Goal: Task Accomplishment & Management: Manage account settings

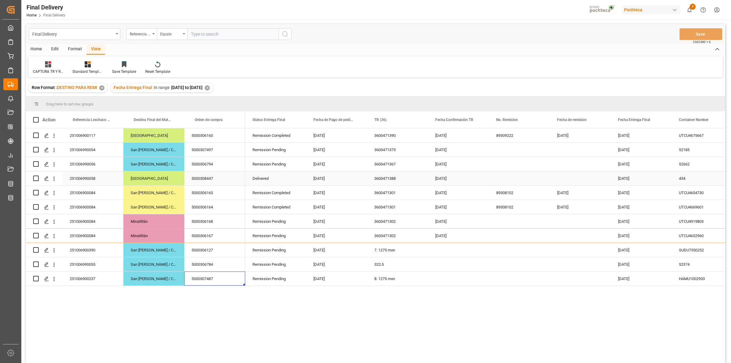
click at [496, 181] on div "Press SPACE to select this row." at bounding box center [519, 178] width 61 height 14
click at [386, 279] on div "8. 1275 mxn" at bounding box center [397, 278] width 61 height 14
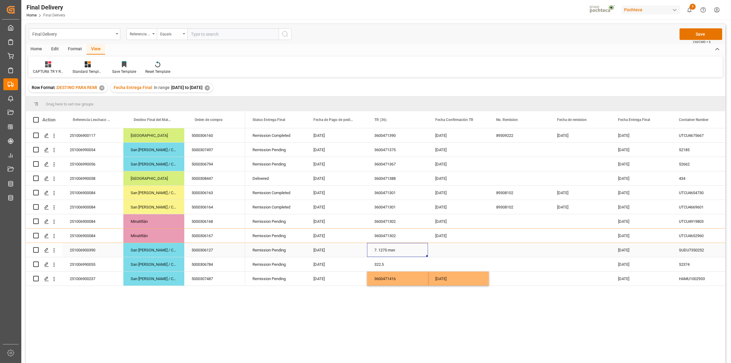
click at [379, 254] on div "7. 1275 mxn" at bounding box center [397, 250] width 61 height 14
click at [440, 276] on div "[DATE]" at bounding box center [458, 278] width 61 height 14
click at [447, 253] on div "Press SPACE to select this row." at bounding box center [458, 250] width 61 height 14
click at [501, 182] on div "Press SPACE to select this row." at bounding box center [519, 178] width 61 height 14
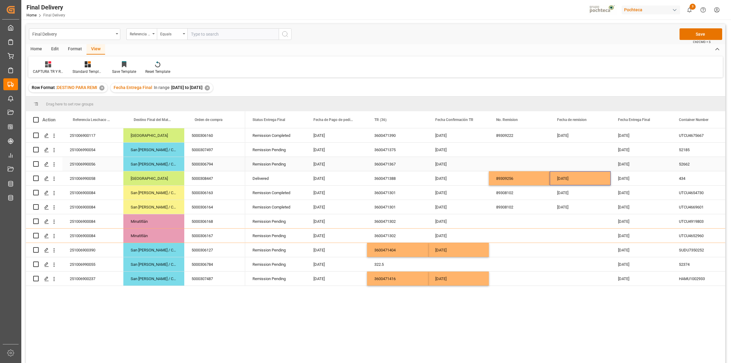
click at [500, 165] on div "Press SPACE to select this row." at bounding box center [519, 164] width 61 height 14
click at [690, 33] on button "Save" at bounding box center [700, 34] width 43 height 12
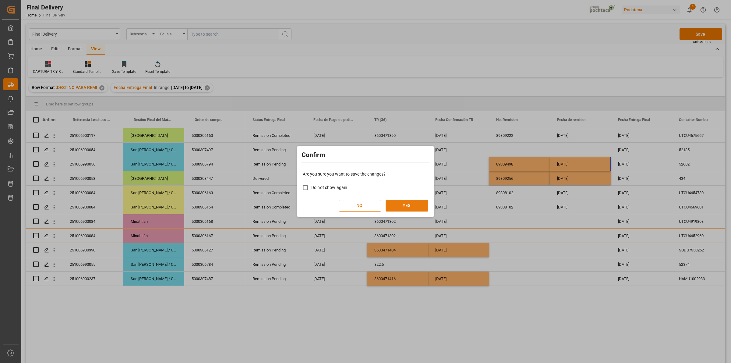
click at [420, 205] on button "YES" at bounding box center [406, 206] width 43 height 12
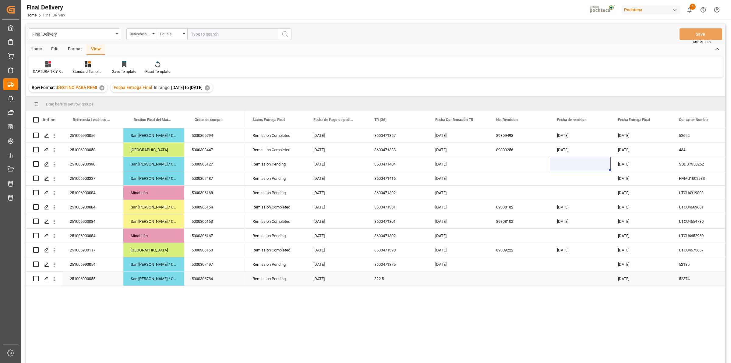
click at [106, 281] on div "251006990055" at bounding box center [92, 278] width 61 height 14
click at [198, 276] on div "5000306784" at bounding box center [214, 278] width 61 height 14
click at [378, 280] on div "322.5" at bounding box center [397, 278] width 61 height 14
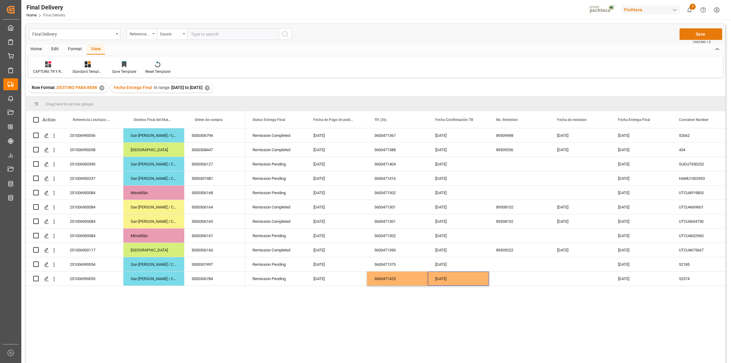
click at [689, 38] on button "Save" at bounding box center [700, 34] width 43 height 12
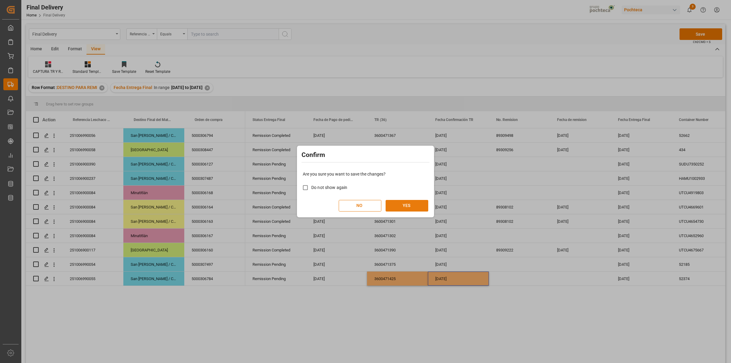
click at [412, 207] on button "YES" at bounding box center [406, 206] width 43 height 12
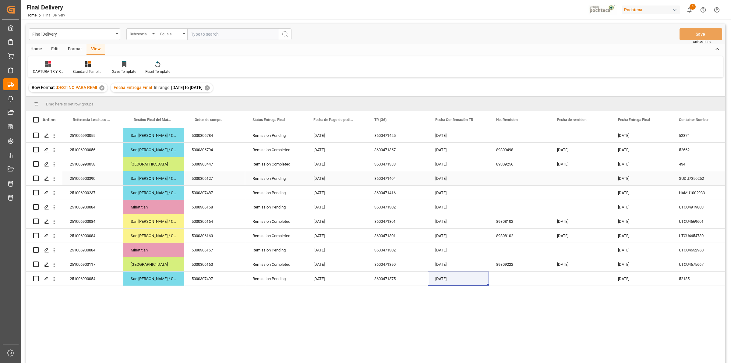
click at [500, 178] on div "Press SPACE to select this row." at bounding box center [519, 178] width 61 height 14
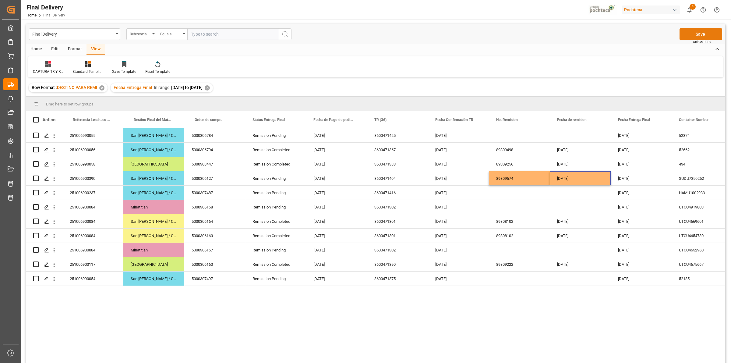
click at [683, 35] on button "Save" at bounding box center [700, 34] width 43 height 12
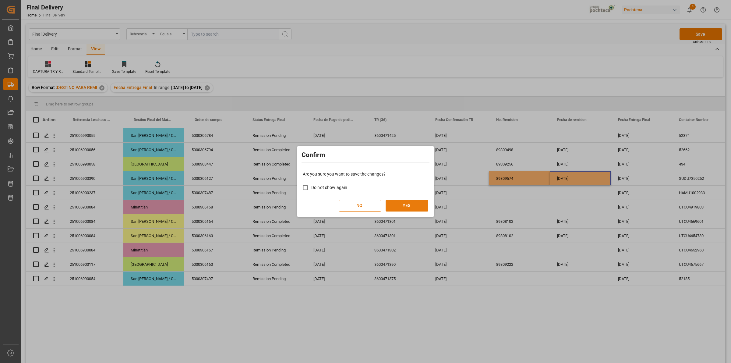
click at [419, 203] on button "YES" at bounding box center [406, 206] width 43 height 12
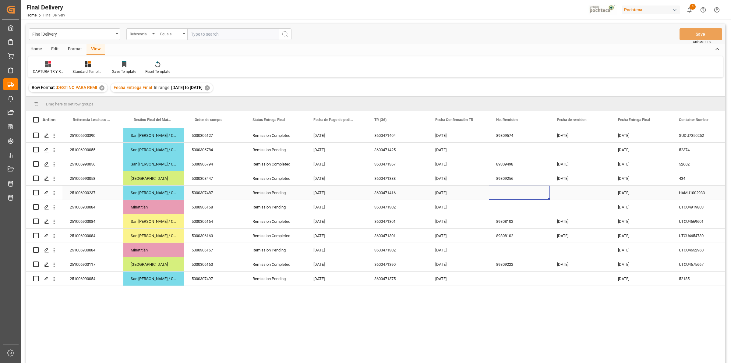
click at [504, 195] on div "Press SPACE to select this row." at bounding box center [519, 192] width 61 height 14
click at [692, 35] on button "Save" at bounding box center [700, 34] width 43 height 12
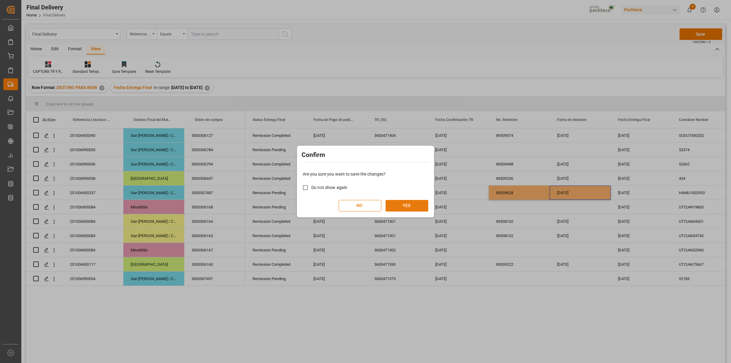
click at [422, 202] on button "YES" at bounding box center [406, 206] width 43 height 12
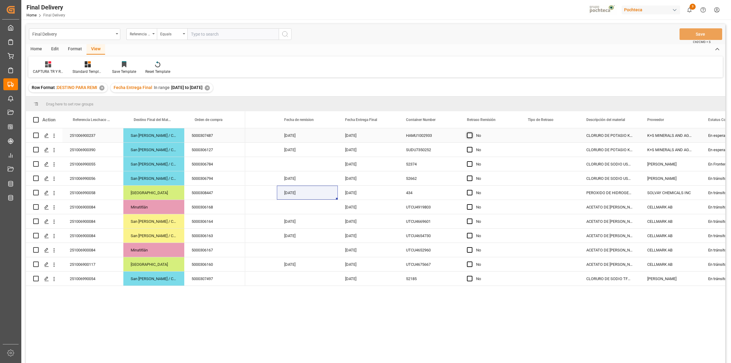
click at [468, 136] on span "Press SPACE to select this row." at bounding box center [469, 134] width 5 height 5
click at [471, 132] on input "Press SPACE to select this row." at bounding box center [471, 132] width 0 height 0
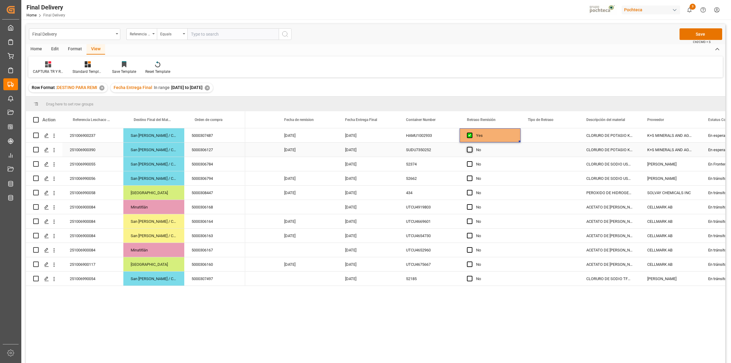
click at [470, 152] on span "Press SPACE to select this row." at bounding box center [469, 149] width 5 height 5
click at [471, 147] on input "Press SPACE to select this row." at bounding box center [471, 147] width 0 height 0
click at [469, 178] on span "Press SPACE to select this row." at bounding box center [469, 177] width 5 height 5
click at [471, 175] on input "Press SPACE to select this row." at bounding box center [471, 175] width 0 height 0
click at [691, 35] on button "Save" at bounding box center [700, 34] width 43 height 12
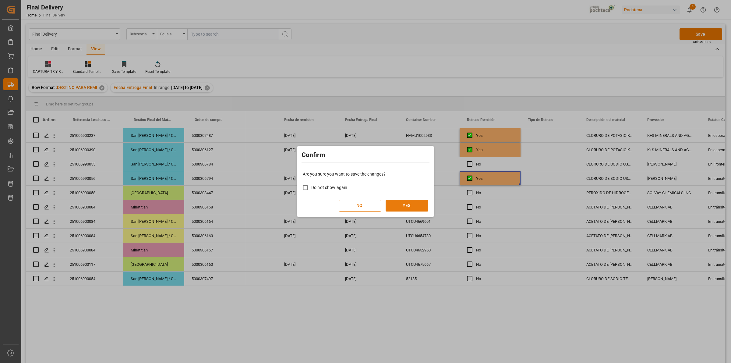
click at [414, 206] on button "YES" at bounding box center [406, 206] width 43 height 12
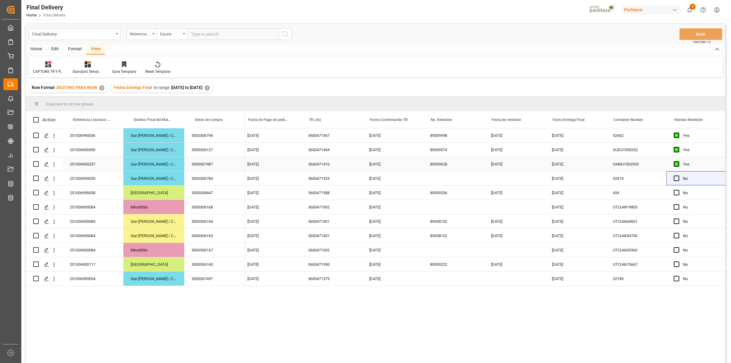
scroll to position [0, 65]
click at [435, 279] on div "Press SPACE to select this row." at bounding box center [453, 278] width 61 height 14
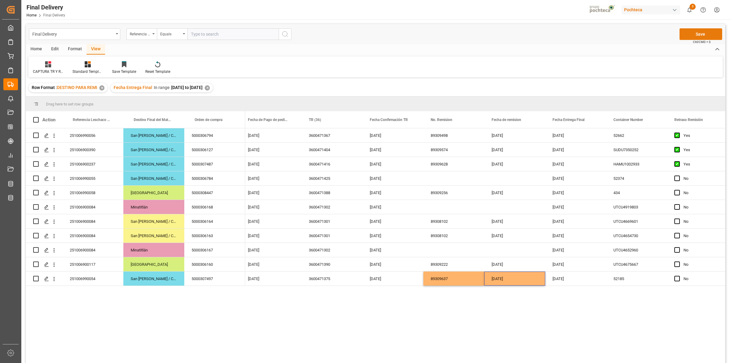
click at [687, 37] on button "Save" at bounding box center [700, 34] width 43 height 12
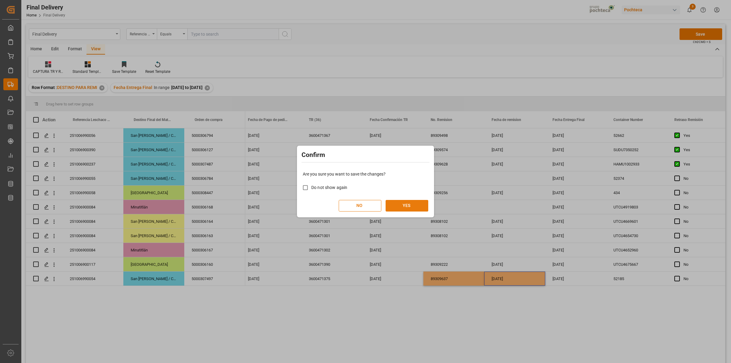
click at [411, 206] on button "YES" at bounding box center [406, 206] width 43 height 12
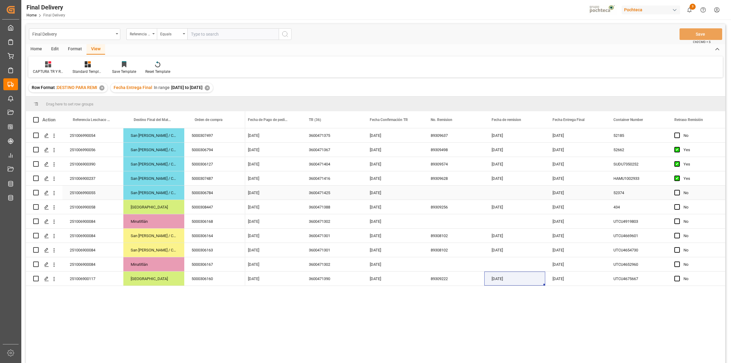
click at [439, 191] on div "Press SPACE to select this row." at bounding box center [453, 192] width 61 height 14
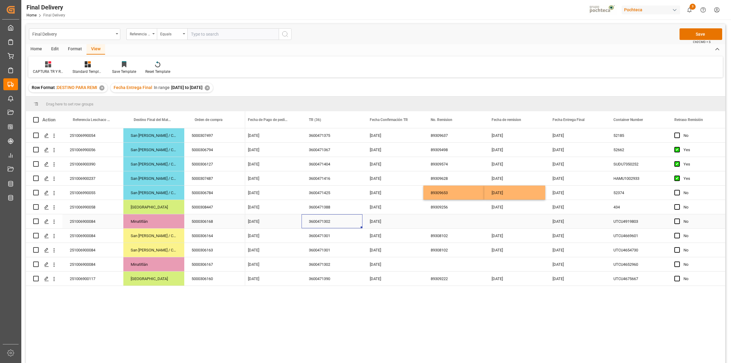
click at [329, 224] on div "3600471302" at bounding box center [331, 221] width 61 height 14
click at [333, 260] on div "3600471302" at bounding box center [331, 264] width 61 height 14
click at [681, 37] on button "Save" at bounding box center [700, 34] width 43 height 12
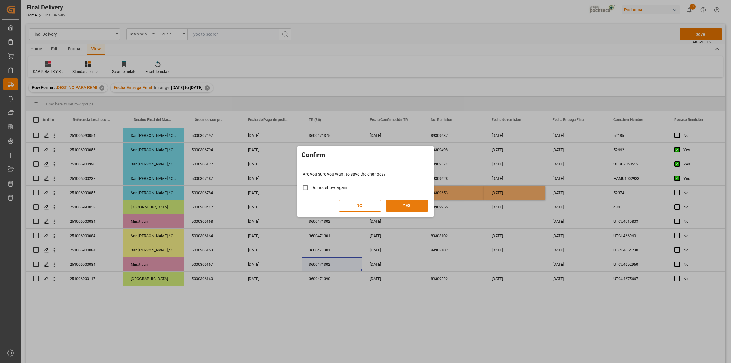
click at [421, 204] on button "YES" at bounding box center [406, 206] width 43 height 12
